Goal: Task Accomplishment & Management: Complete application form

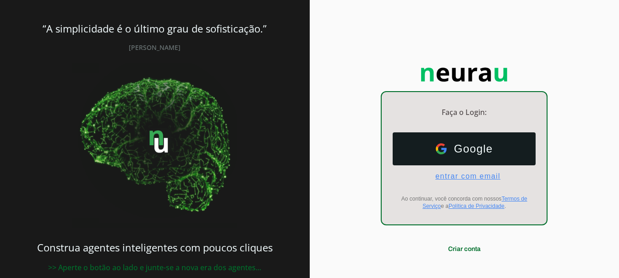
click at [458, 177] on span "entrar com email" at bounding box center [464, 176] width 72 height 8
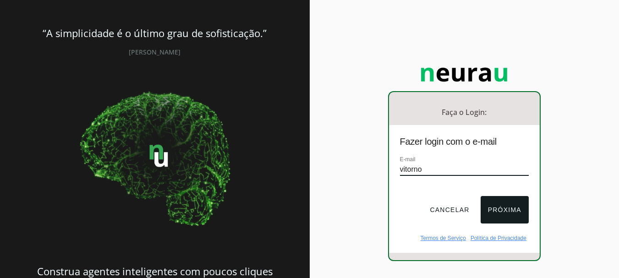
type input "[EMAIL_ADDRESS][DOMAIN_NAME]"
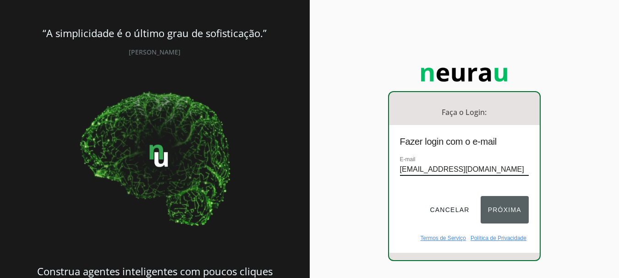
click at [493, 209] on button "Próxima" at bounding box center [505, 210] width 48 height 28
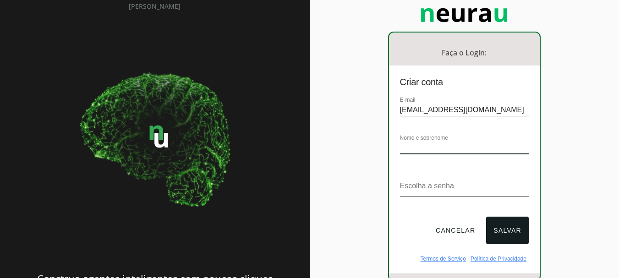
scroll to position [76, 0]
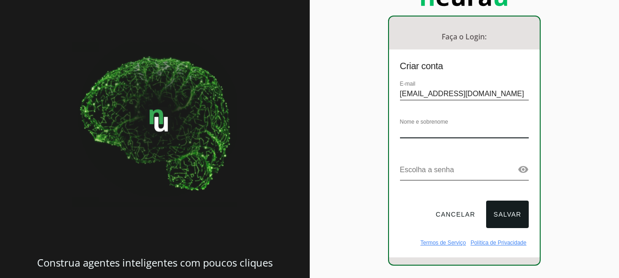
type input "v"
click at [442, 131] on input "Vitor" at bounding box center [464, 132] width 129 height 12
type input "[PERSON_NAME]"
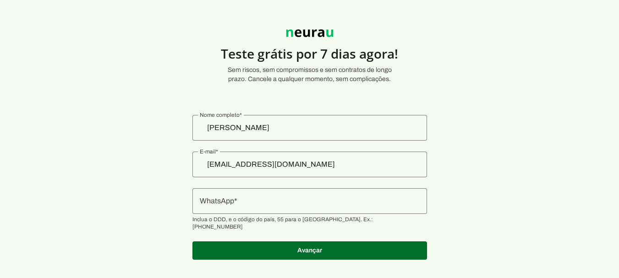
scroll to position [22, 0]
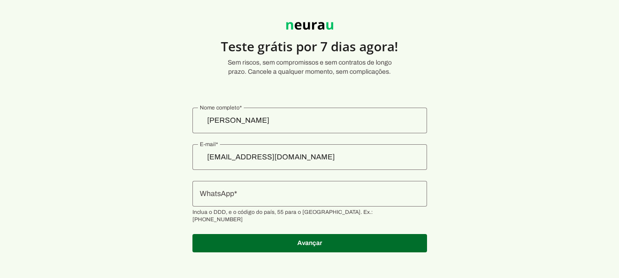
click at [289, 198] on input "WhatsApp" at bounding box center [310, 193] width 220 height 11
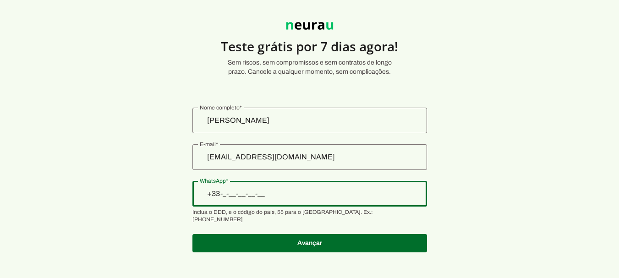
type input "+3__-___-___"
type input "[PHONE_NUMBER]"
type md-outlined-text-field "[PHONE_NUMBER]"
click at [306, 241] on span at bounding box center [310, 243] width 235 height 22
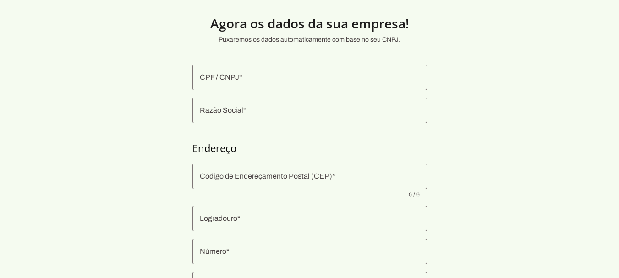
scroll to position [22, 0]
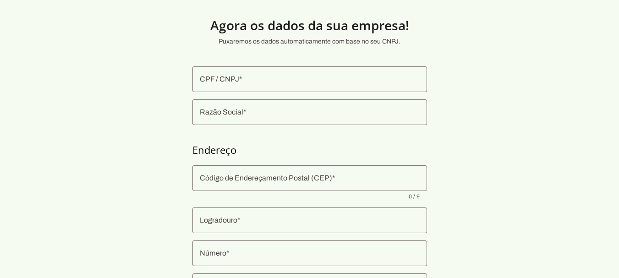
click at [259, 87] on div at bounding box center [310, 79] width 235 height 26
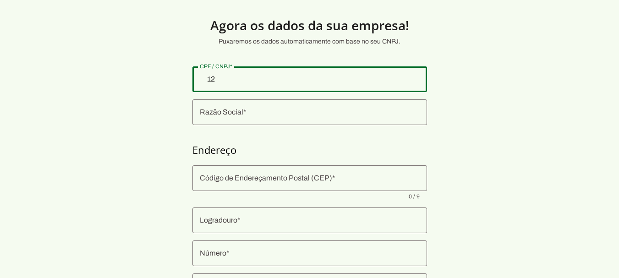
type input "1"
type input "01.859.533/0001-96"
type md-outlined-text-field "01.859.533/0001-96"
click at [363, 115] on input "Razão Social" at bounding box center [310, 112] width 220 height 11
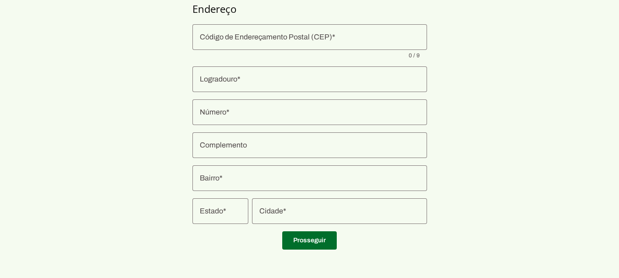
scroll to position [164, 0]
type input "CASA MAXIMO LTDA"
type input "36900-350"
type input "[GEOGRAPHIC_DATA][PERSON_NAME]"
type input "523"
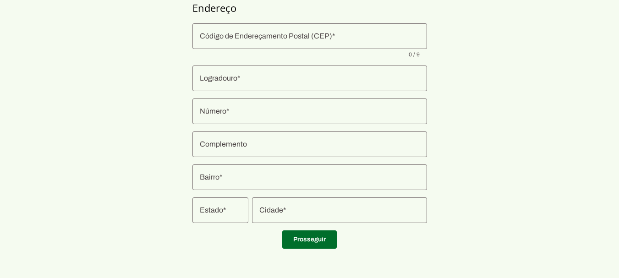
type input "Coqueiro"
type input "Manhuaçu"
type input "MG"
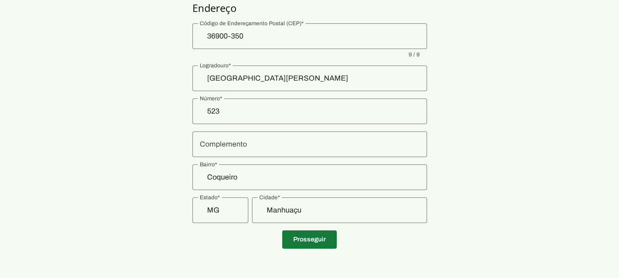
click at [297, 238] on span at bounding box center [309, 240] width 55 height 22
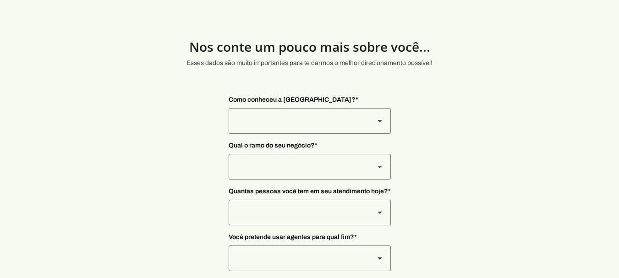
drag, startPoint x: 379, startPoint y: 138, endPoint x: 374, endPoint y: 127, distance: 10.9
click at [377, 135] on div "Como conheceu a [GEOGRAPHIC_DATA]? * Indicação Instagram Google [GEOGRAPHIC_DAT…" at bounding box center [310, 206] width 162 height 237
click at [374, 127] on div at bounding box center [380, 121] width 22 height 26
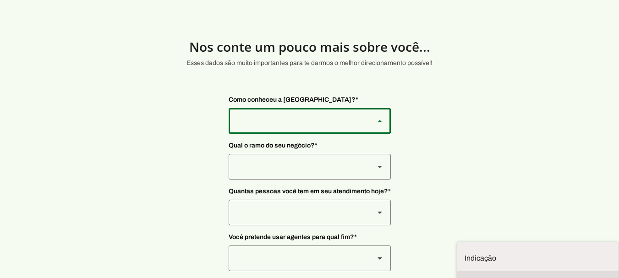
click at [465, 253] on slot at bounding box center [538, 258] width 147 height 11
type md-outlined-select "SqiumnrPQyqUQpijGxgf"
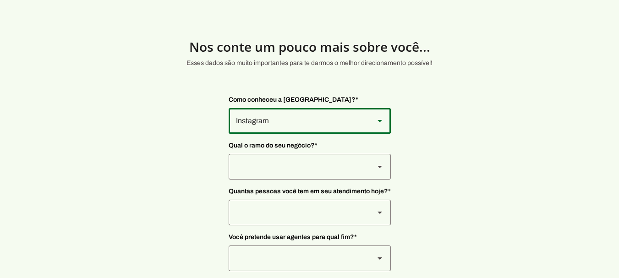
click at [442, 160] on section "Nos conte um pouco mais sobre você... Esses dados são muito importantes para te…" at bounding box center [309, 182] width 619 height 321
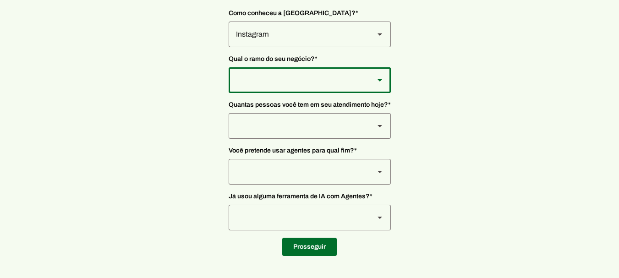
click at [378, 36] on icon at bounding box center [380, 34] width 5 height 2
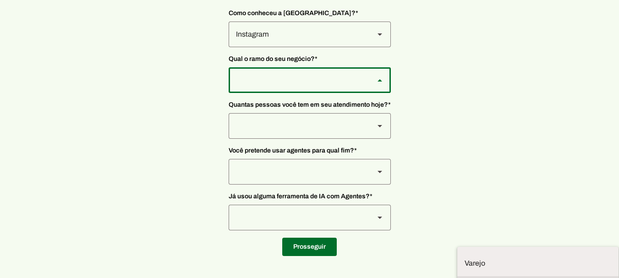
scroll to position [2, 0]
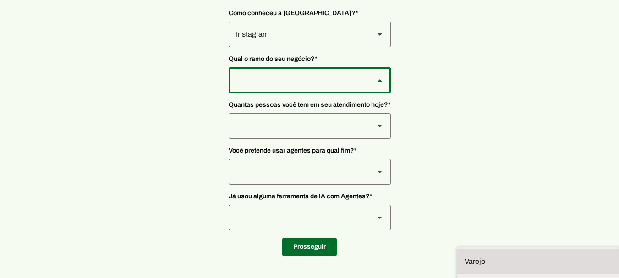
click at [0, 0] on slot at bounding box center [0, 0] width 0 height 0
type md-outlined-select "8jF4X7Lv6TKjTeZ7ZbgY"
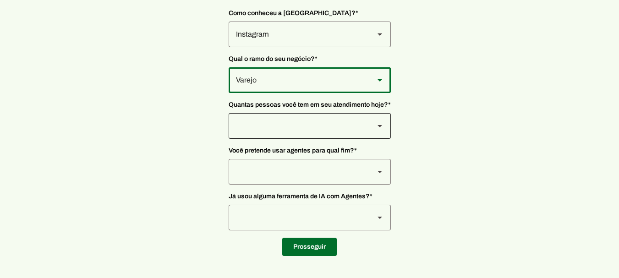
click at [388, 47] on div at bounding box center [380, 35] width 22 height 26
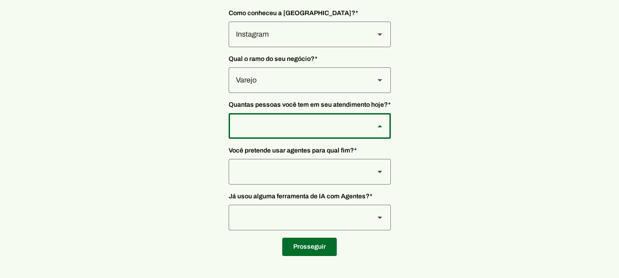
click at [0, 0] on slot at bounding box center [0, 0] width 0 height 0
type md-outlined-select "yHmeUixsC5IlBgFUkJwN"
click at [378, 36] on polygon at bounding box center [380, 34] width 5 height 2
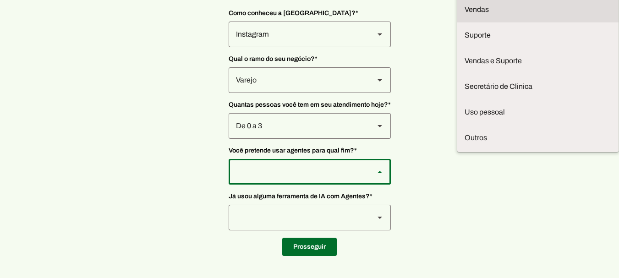
click at [0, 0] on slot at bounding box center [0, 0] width 0 height 0
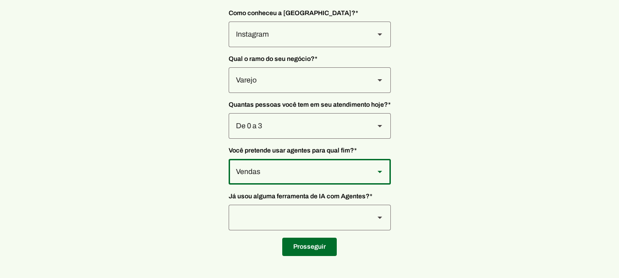
click at [374, 162] on div at bounding box center [380, 172] width 22 height 26
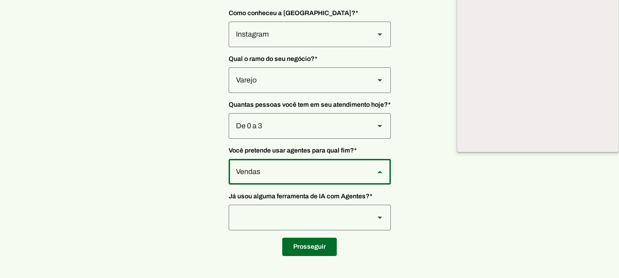
click at [378, 166] on slot at bounding box center [379, 171] width 11 height 11
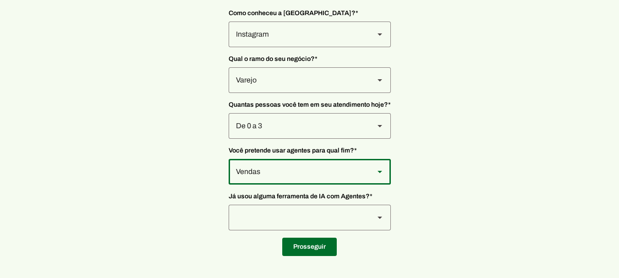
click at [375, 40] on slot at bounding box center [379, 34] width 11 height 11
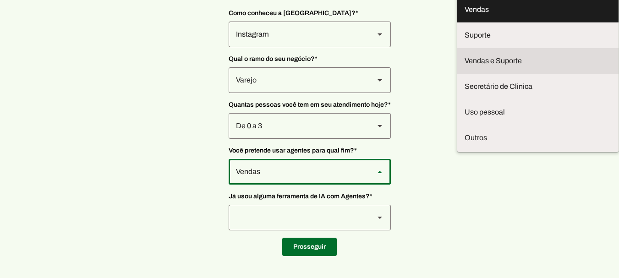
click at [0, 0] on slot "Vendas e Suporte" at bounding box center [0, 0] width 0 height 0
type md-outlined-select "LGV6UAW7vmmJy71KmeMz"
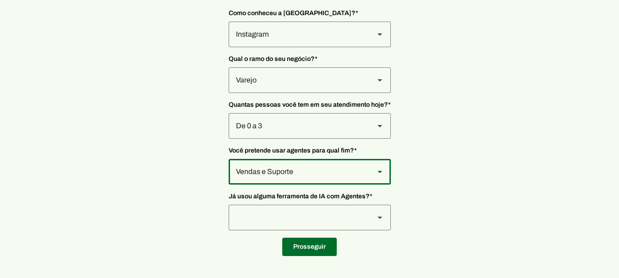
click at [375, 40] on slot at bounding box center [379, 34] width 11 height 11
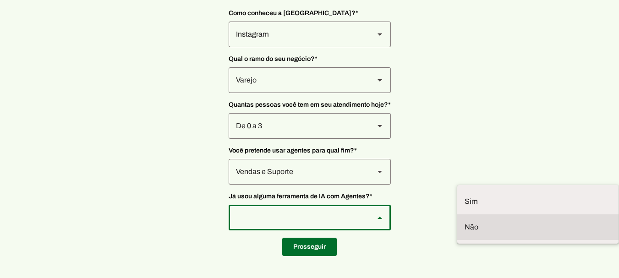
click at [0, 0] on slot at bounding box center [0, 0] width 0 height 0
type md-outlined-select "YJTivUP5LYteilvK0BaA"
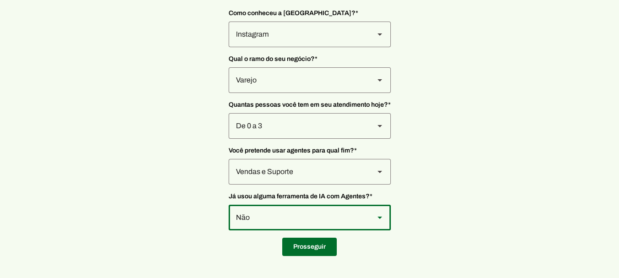
click at [309, 238] on span at bounding box center [309, 247] width 55 height 22
